Goal: Find specific page/section: Find specific page/section

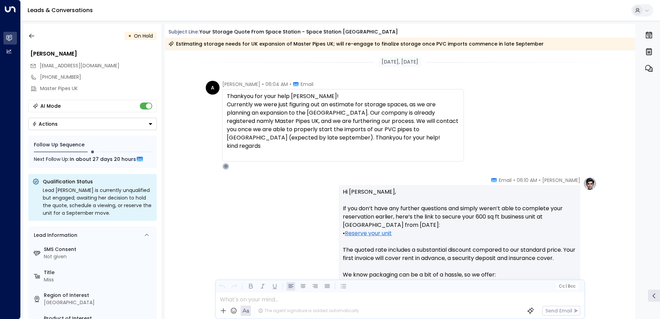
scroll to position [0, 0]
click at [31, 37] on icon "button" at bounding box center [31, 35] width 7 height 7
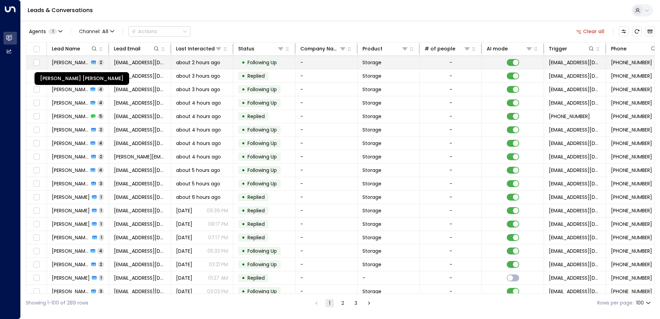
click at [71, 63] on span "[PERSON_NAME] [PERSON_NAME]" at bounding box center [70, 62] width 37 height 7
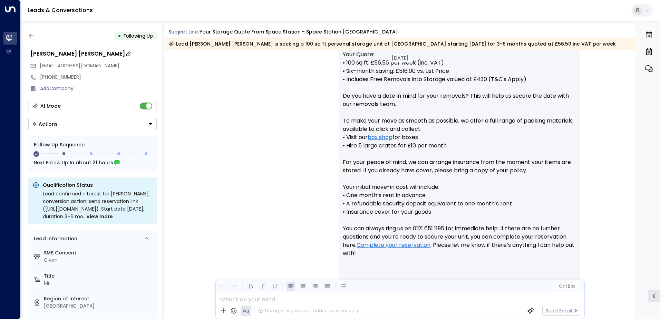
scroll to position [303, 0]
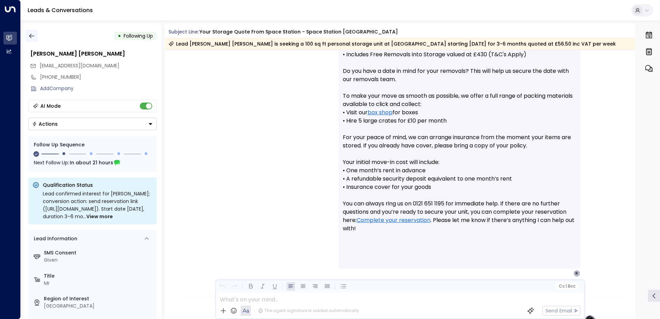
click at [30, 36] on icon "button" at bounding box center [31, 35] width 7 height 7
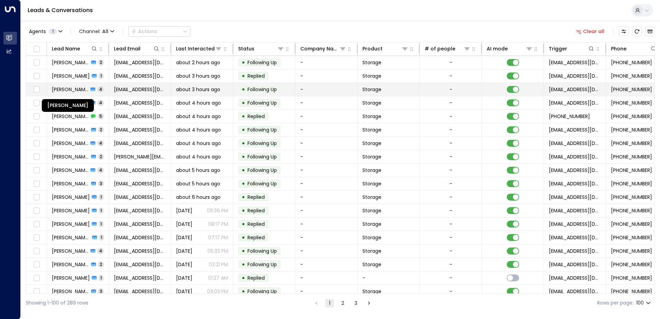
click at [71, 90] on span "[PERSON_NAME]" at bounding box center [70, 89] width 37 height 7
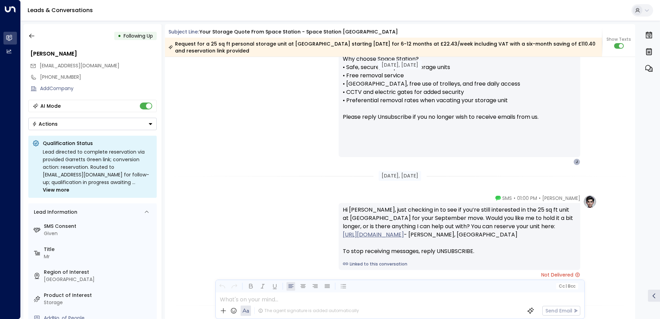
scroll to position [666, 0]
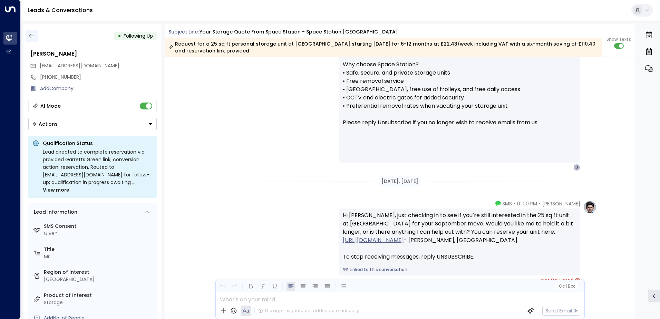
click at [31, 36] on icon "button" at bounding box center [31, 36] width 5 height 4
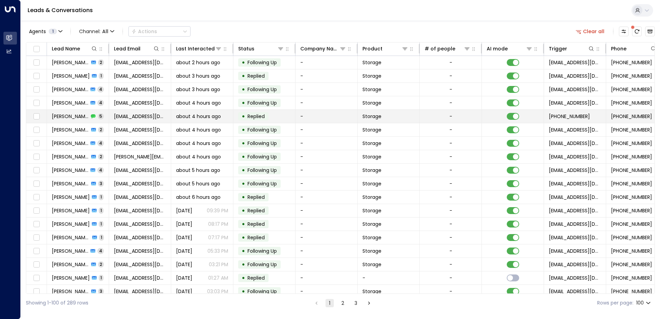
click at [76, 116] on span "[PERSON_NAME]" at bounding box center [70, 116] width 37 height 7
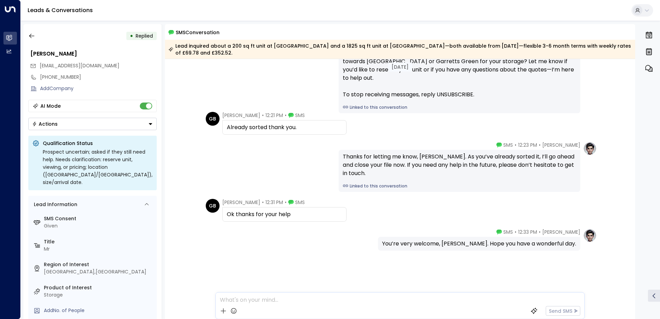
scroll to position [52, 0]
click at [31, 37] on icon "button" at bounding box center [31, 35] width 7 height 7
